Goal: Transaction & Acquisition: Download file/media

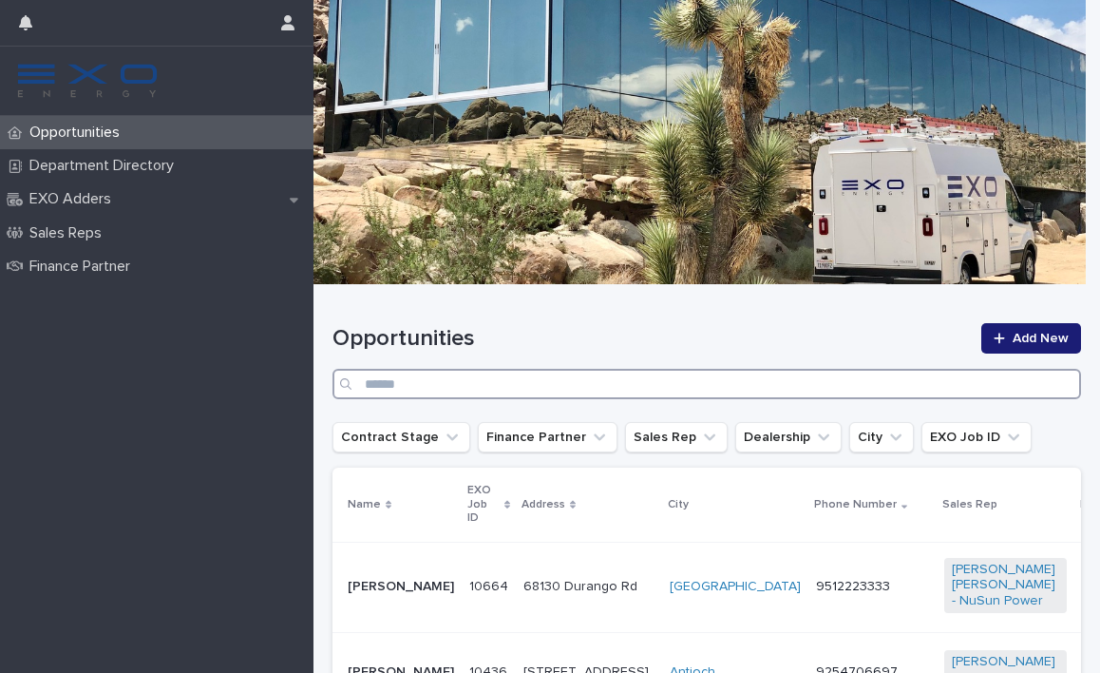
click at [741, 371] on input "Search" at bounding box center [707, 384] width 749 height 30
paste input "**********"
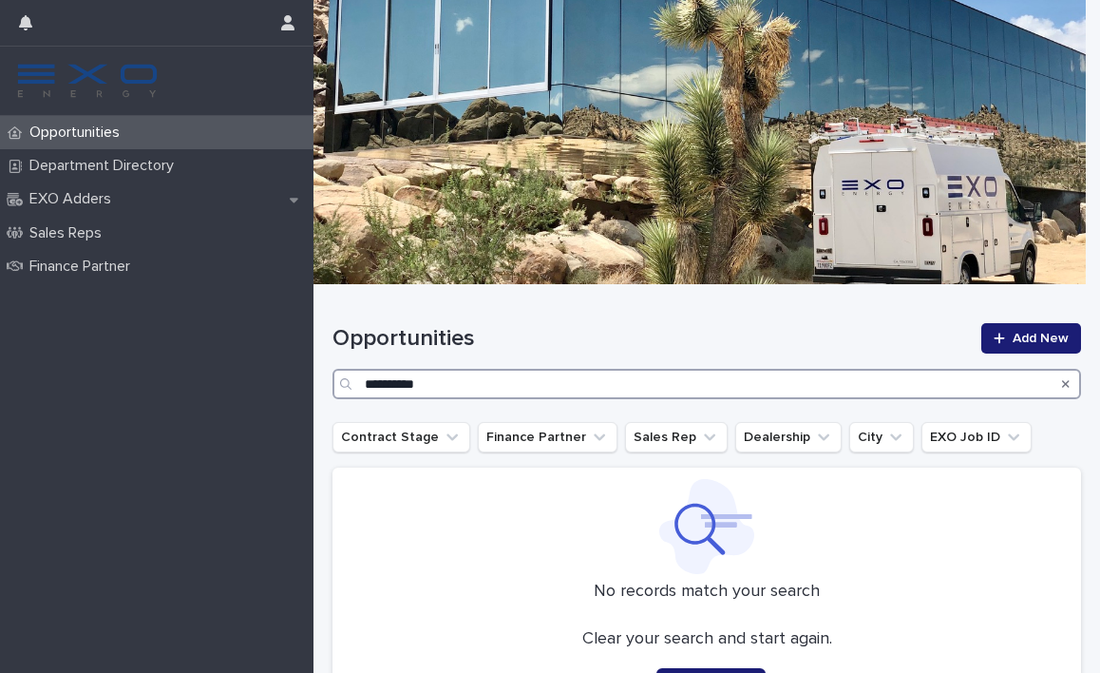
scroll to position [25, 0]
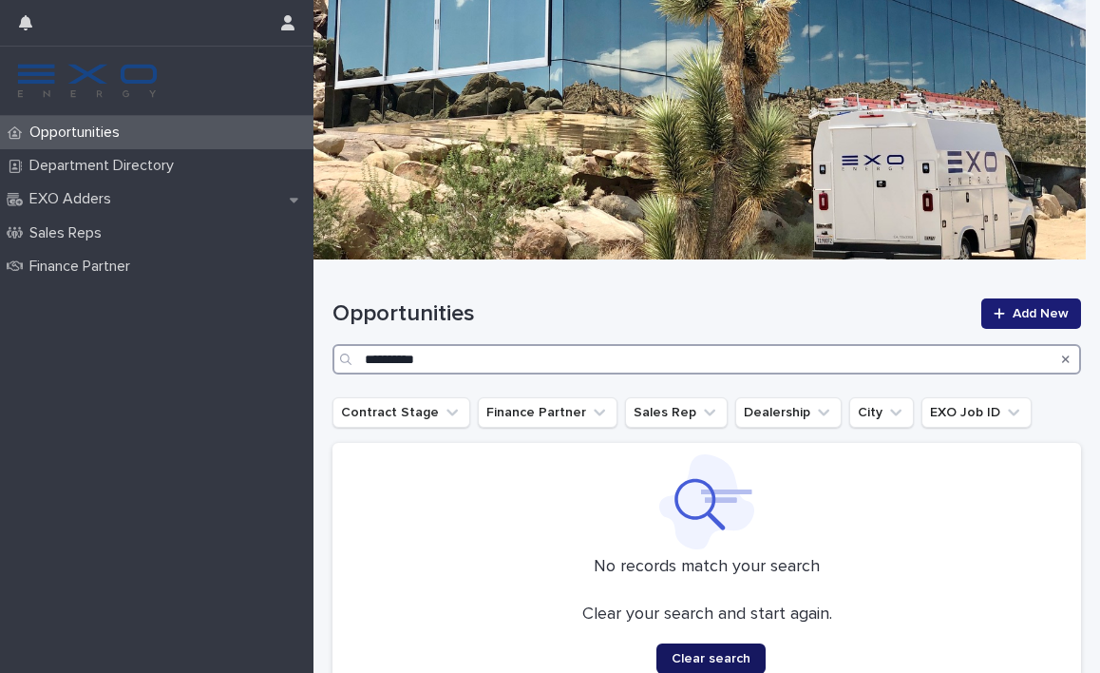
type input "**********"
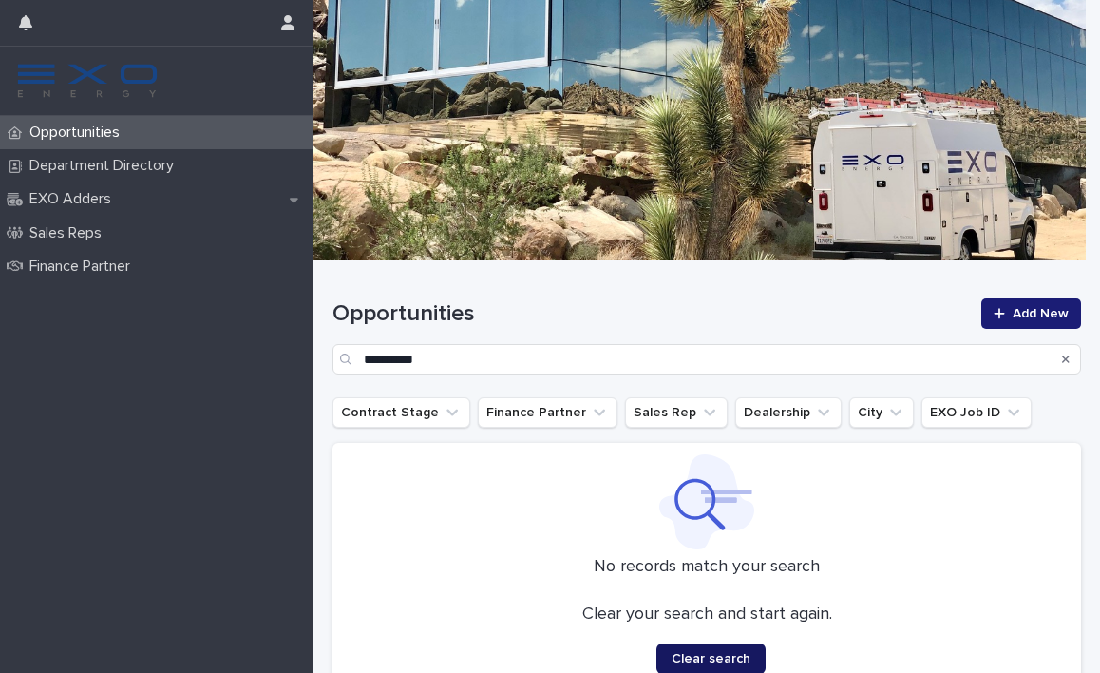
click at [694, 645] on button "Clear search" at bounding box center [710, 658] width 109 height 30
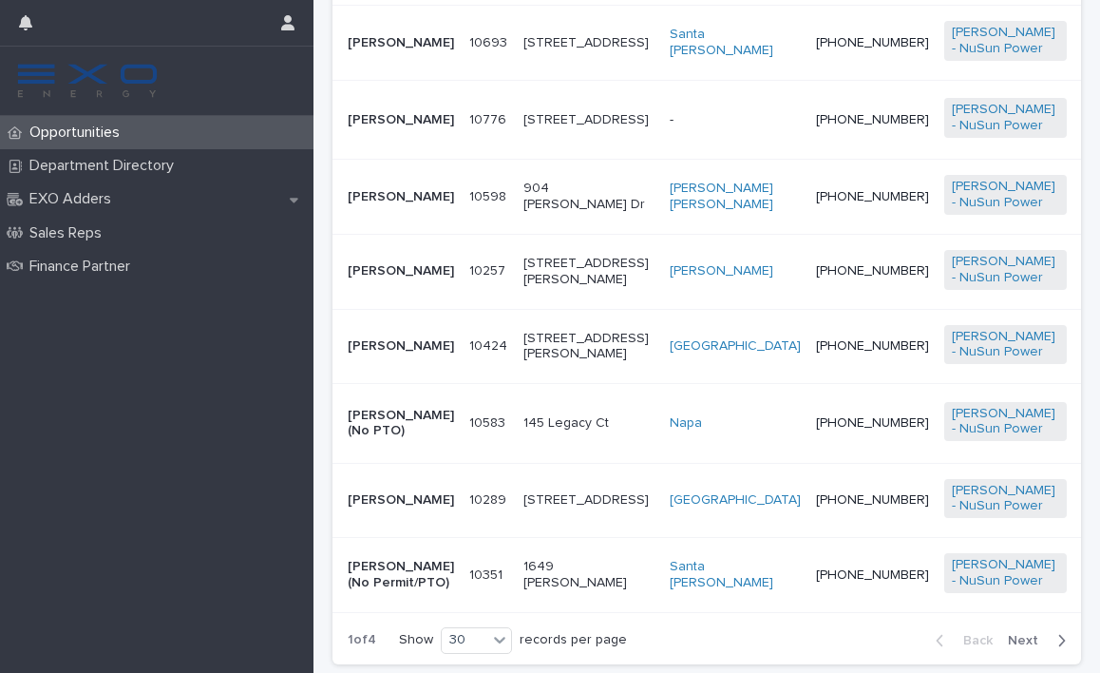
scroll to position [12, 0]
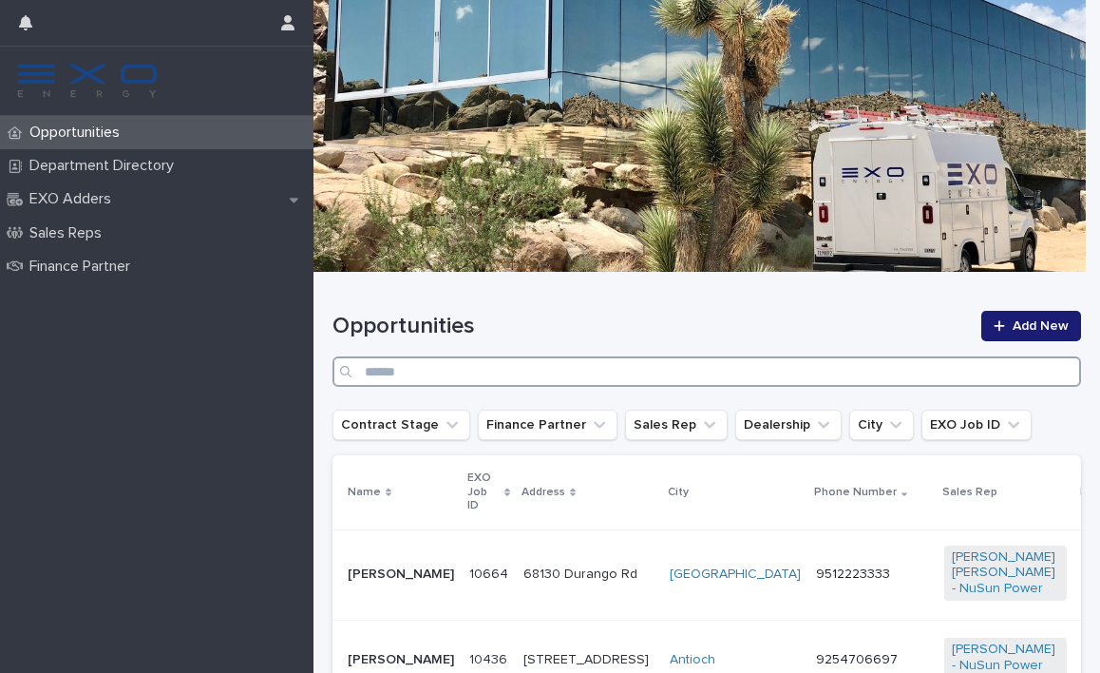
click at [749, 360] on input "Search" at bounding box center [707, 371] width 749 height 30
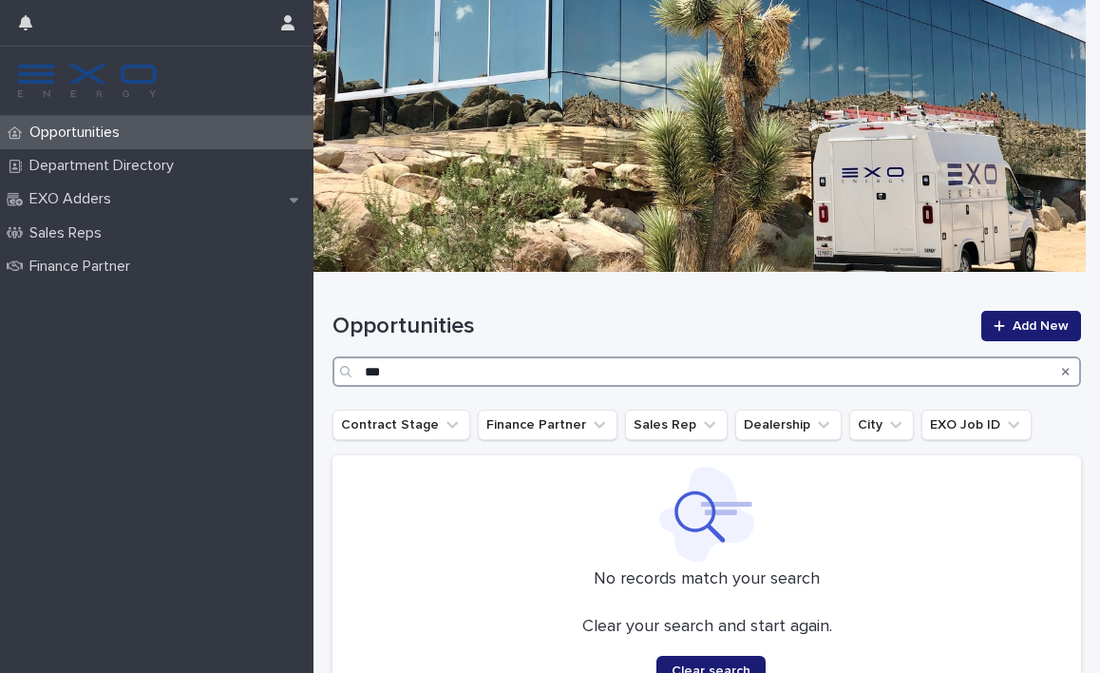
scroll to position [16, 0]
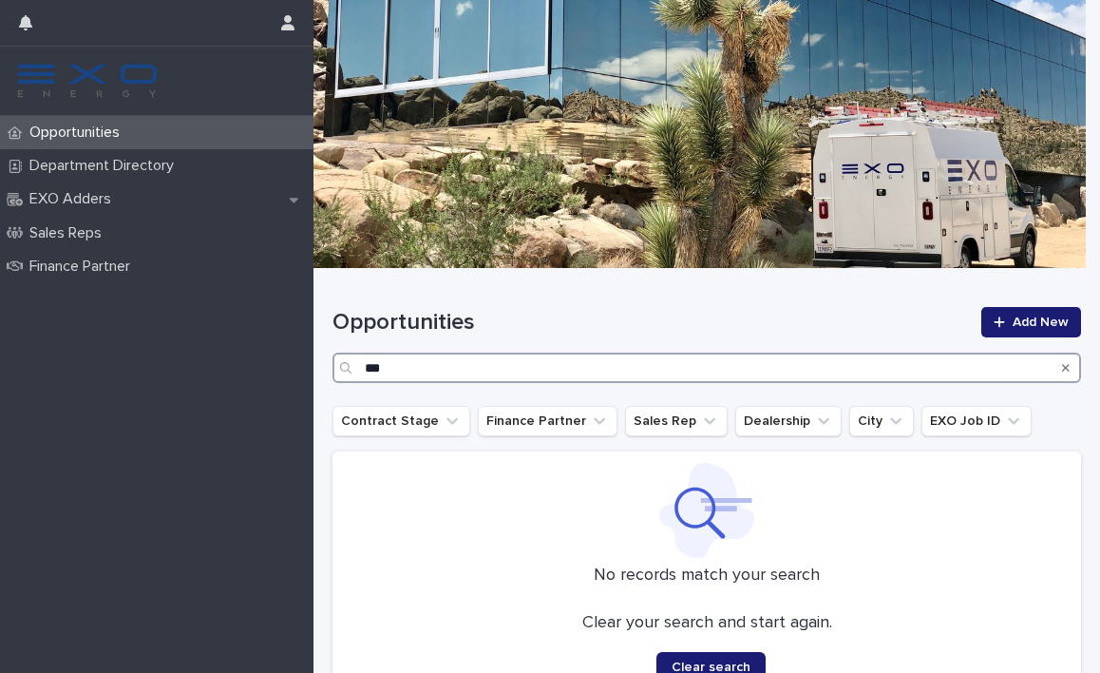
drag, startPoint x: 396, startPoint y: 374, endPoint x: 304, endPoint y: 348, distance: 95.9
click at [314, 348] on div "Opportunities Department Directory EXO Adders Sales Reps Finance Partner Loadin…" at bounding box center [707, 394] width 787 height 820
paste input "**********"
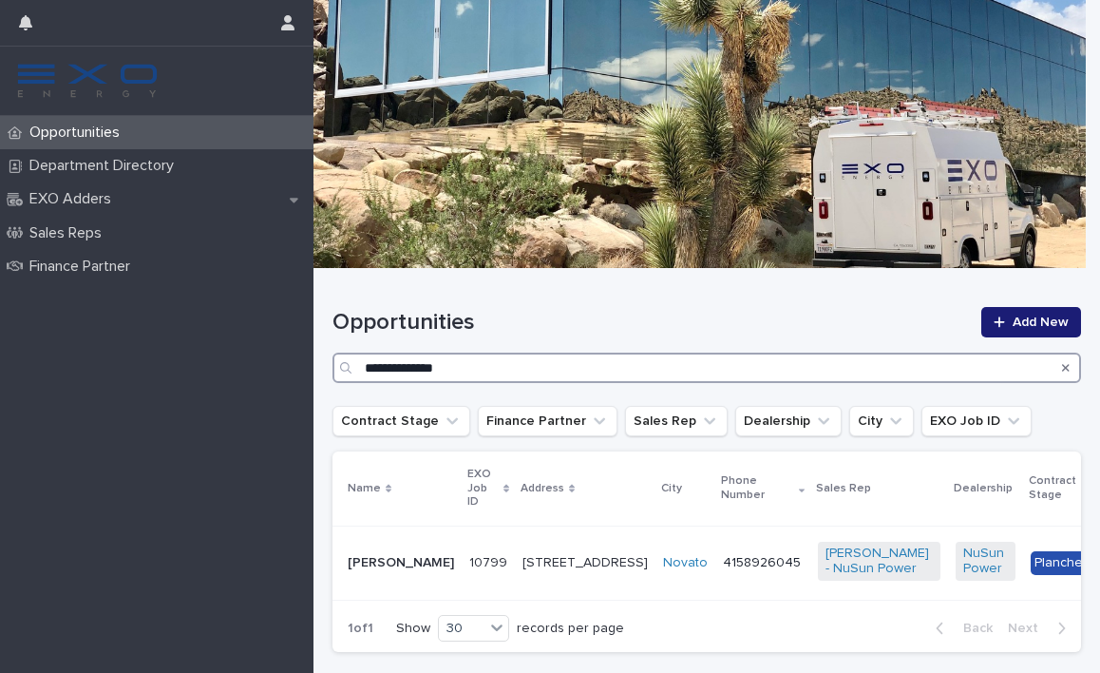
scroll to position [121, 0]
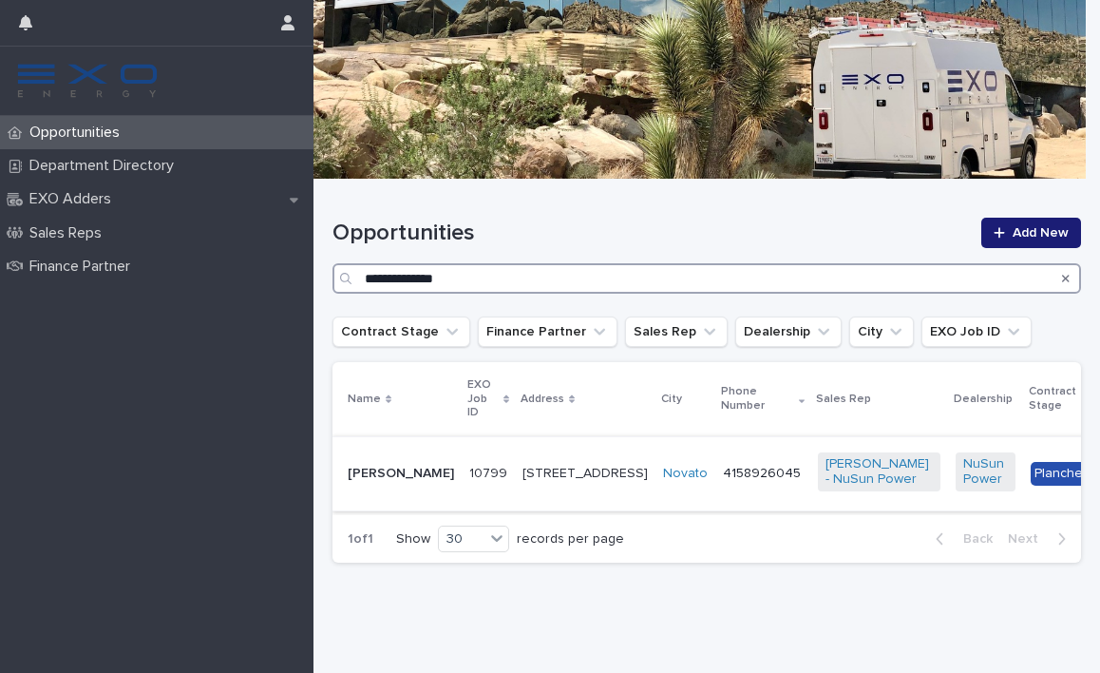
type input "**********"
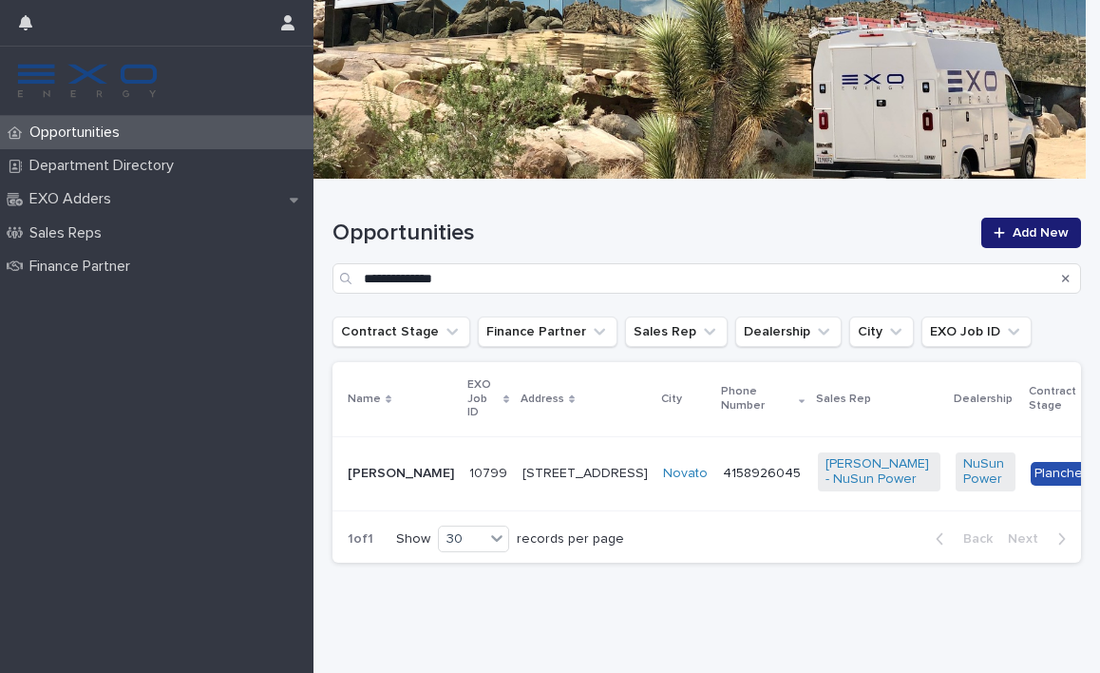
click at [371, 466] on p "[PERSON_NAME]" at bounding box center [401, 474] width 106 height 16
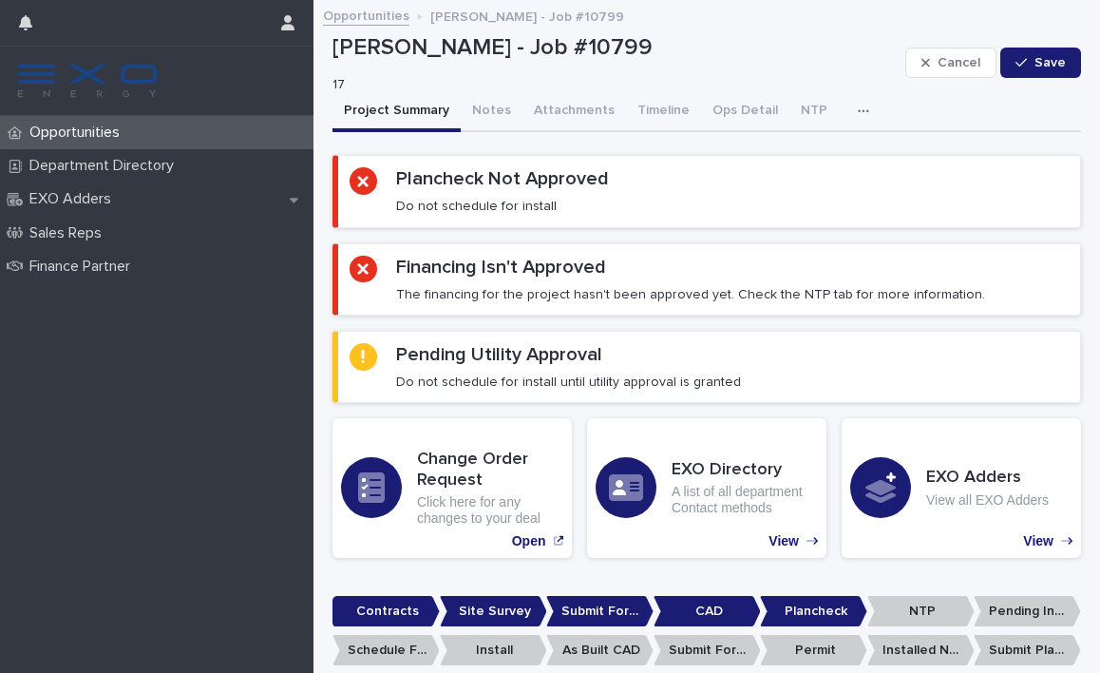
scroll to position [4, 0]
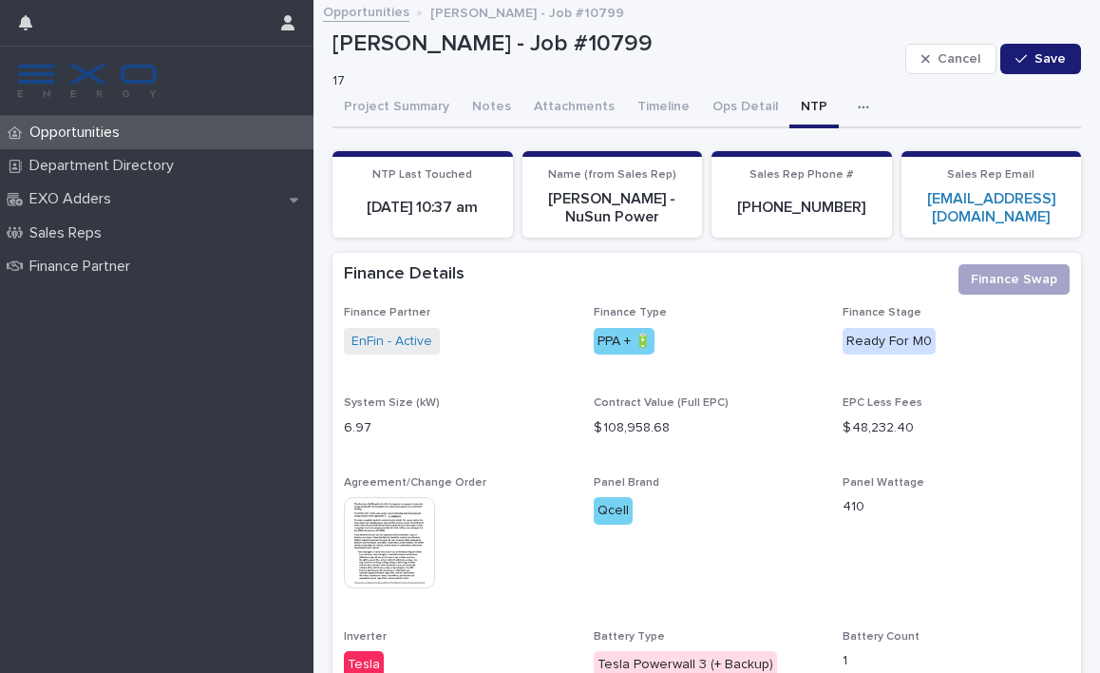
click at [803, 112] on button "NTP" at bounding box center [813, 108] width 49 height 40
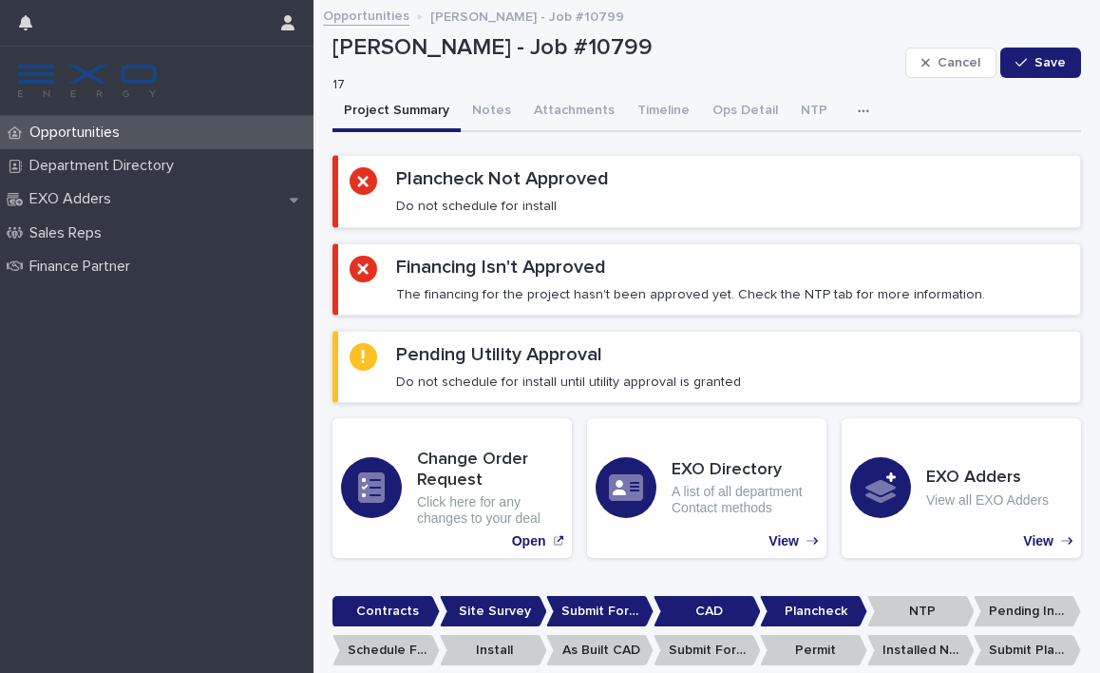
click at [391, 113] on button "Project Summary" at bounding box center [397, 112] width 128 height 40
click at [799, 105] on button "NTP" at bounding box center [813, 112] width 49 height 40
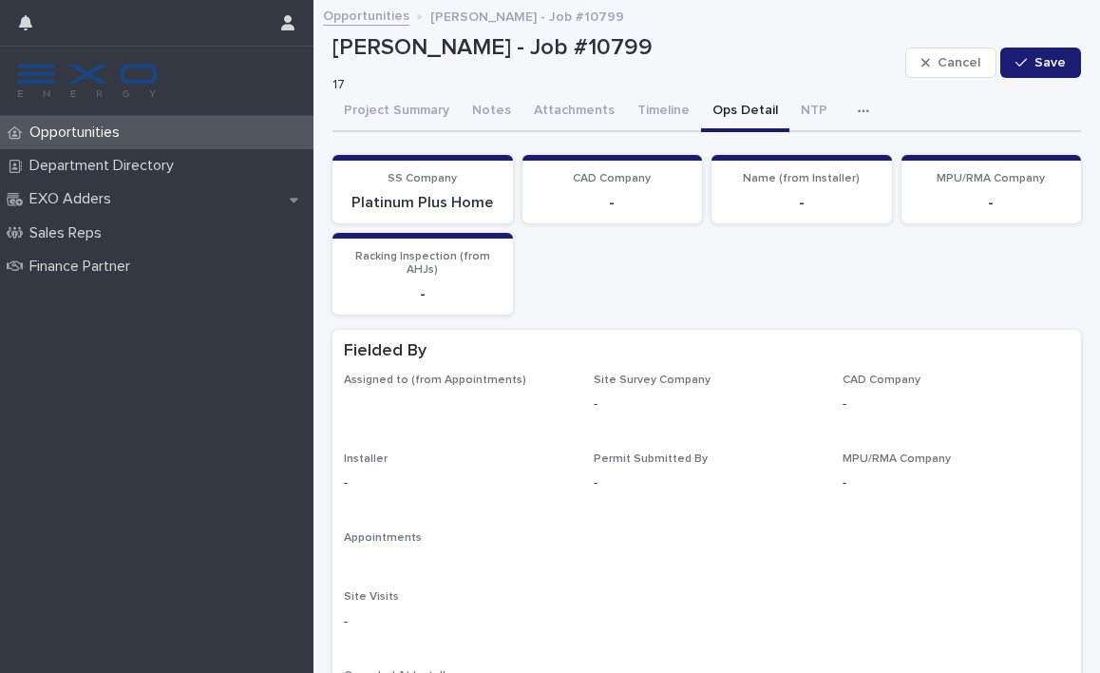
click at [753, 114] on button "Ops Detail" at bounding box center [745, 112] width 88 height 40
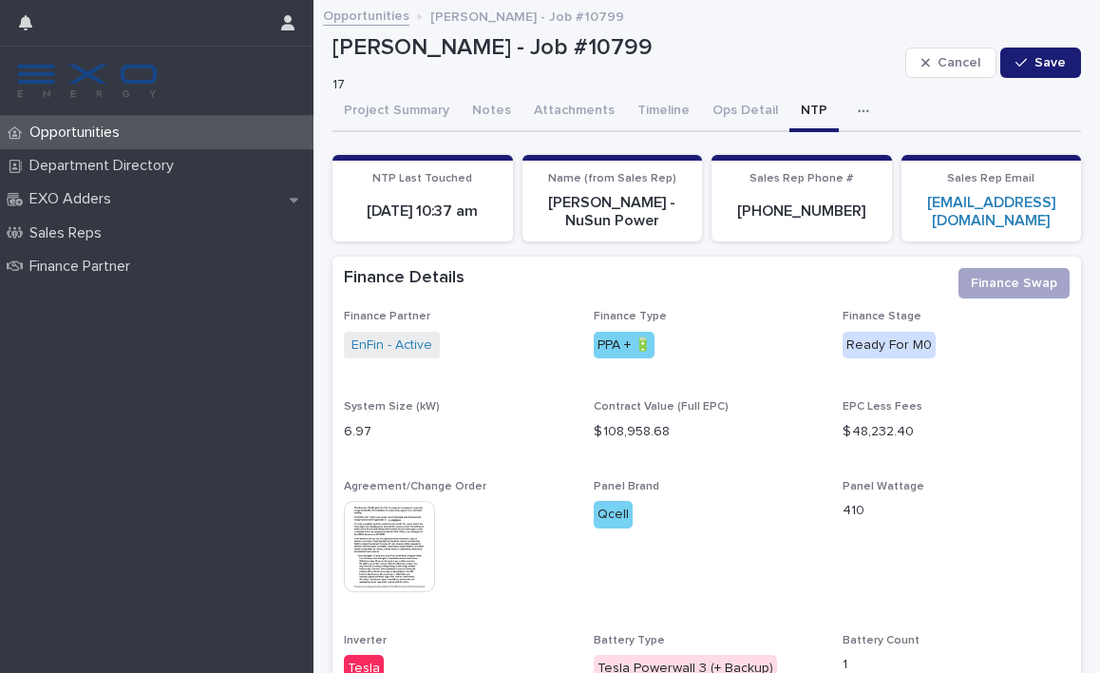
click at [792, 105] on button "NTP" at bounding box center [813, 112] width 49 height 40
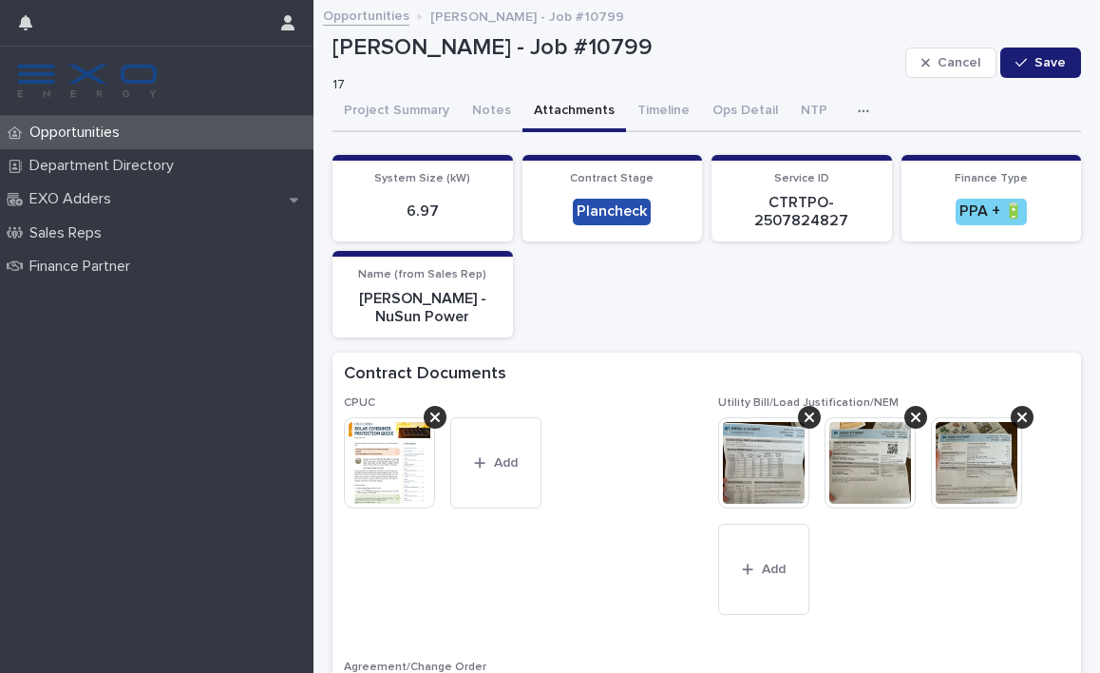
click at [549, 104] on button "Attachments" at bounding box center [575, 112] width 104 height 40
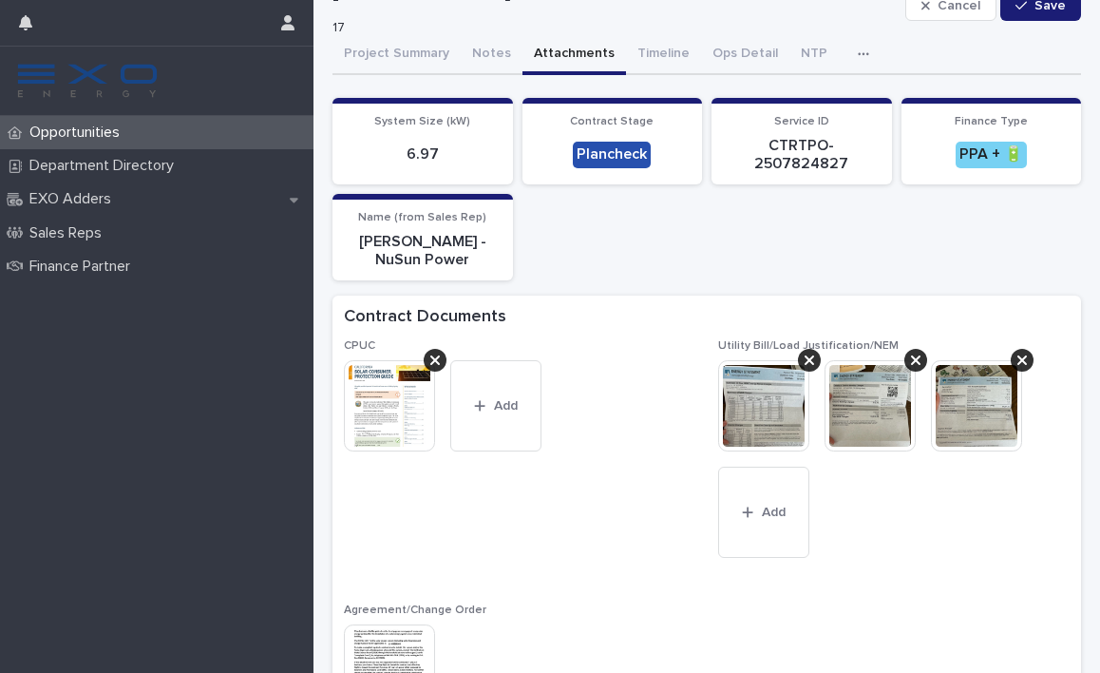
scroll to position [149, 0]
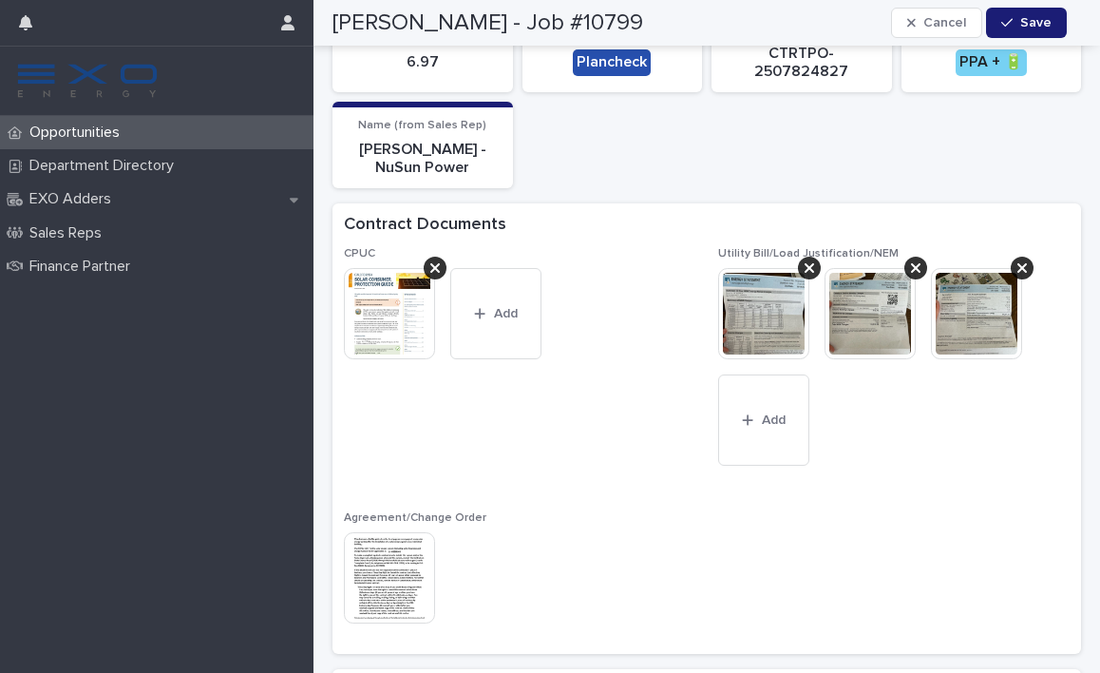
click at [757, 294] on img at bounding box center [763, 313] width 91 height 91
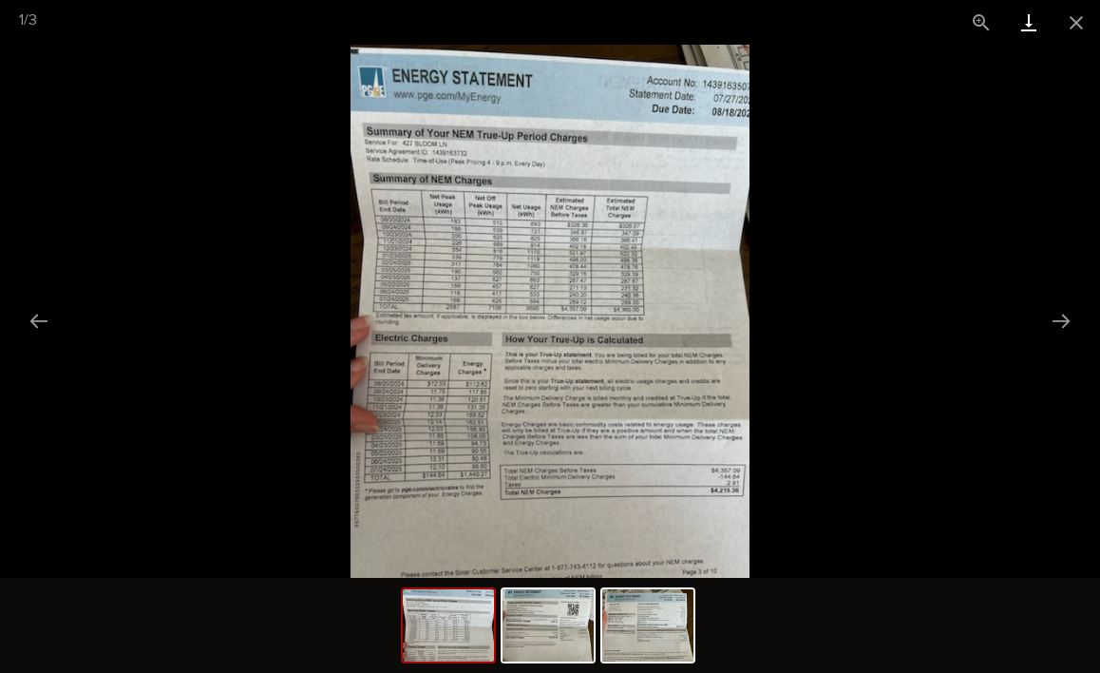
click at [1023, 25] on link "Download" at bounding box center [1029, 22] width 48 height 45
click at [518, 618] on img at bounding box center [548, 625] width 91 height 72
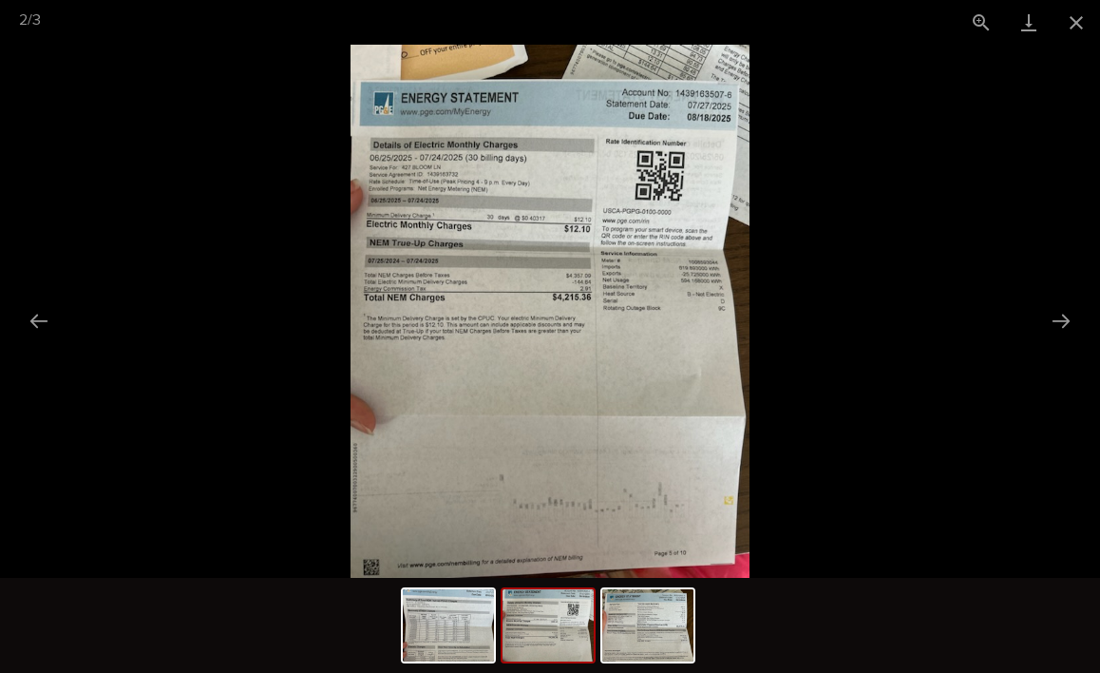
scroll to position [0, 0]
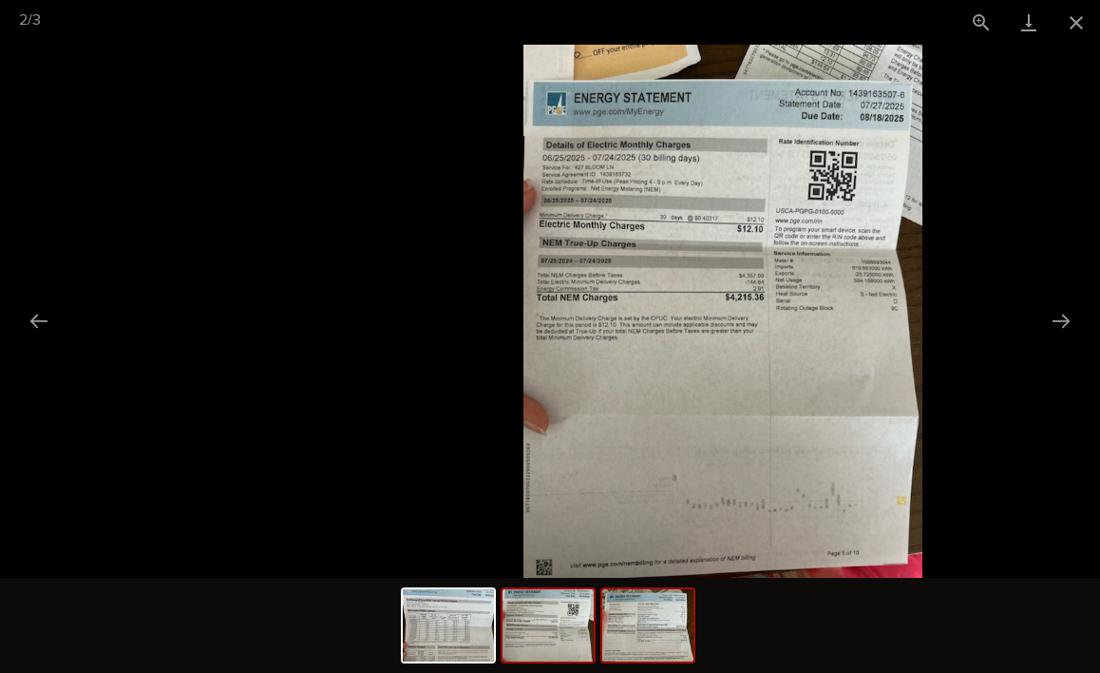
drag, startPoint x: 644, startPoint y: 633, endPoint x: 632, endPoint y: 616, distance: 21.1
click at [643, 631] on img at bounding box center [647, 625] width 91 height 72
